Goal: Book appointment/travel/reservation

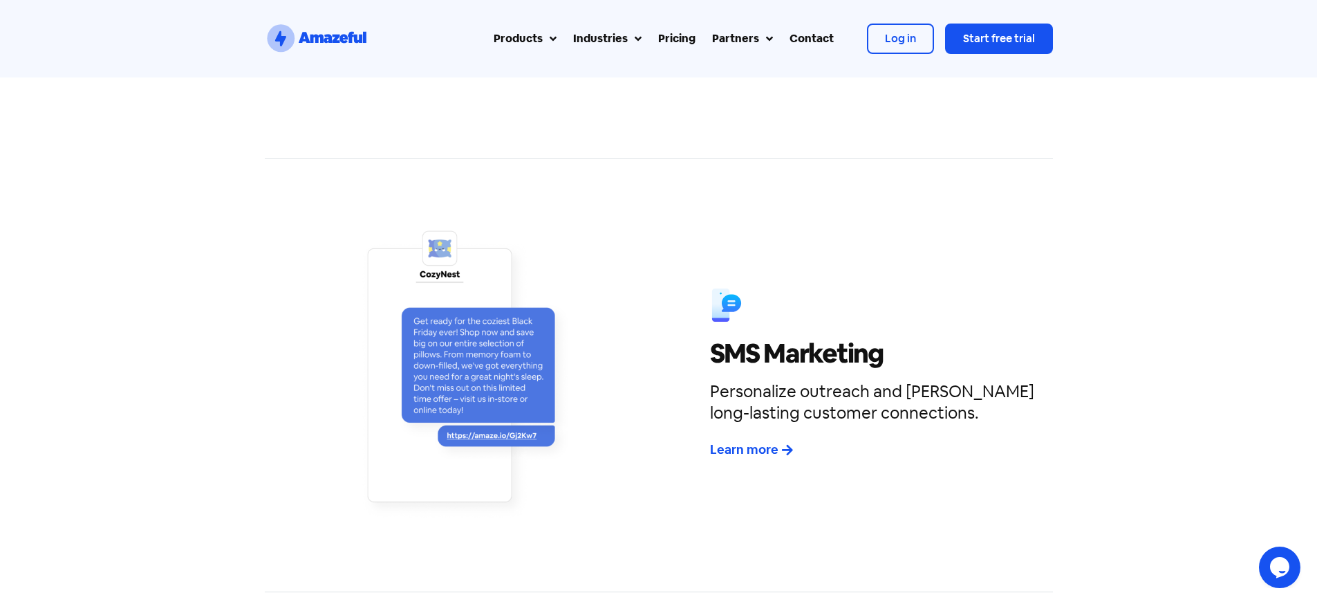
click at [877, 380] on h4 "Personalize outreach and [PERSON_NAME] long-lasting customer connections." at bounding box center [878, 401] width 336 height 43
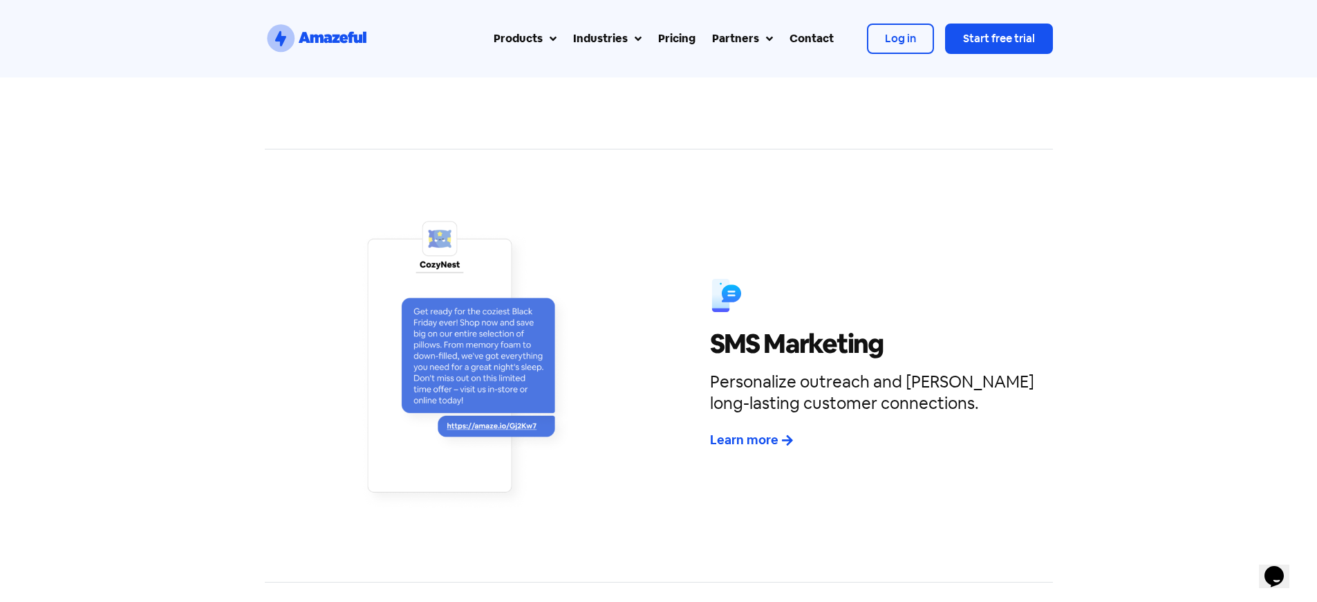
click at [877, 371] on h4 "Personalize outreach and [PERSON_NAME] long-lasting customer connections." at bounding box center [878, 392] width 336 height 43
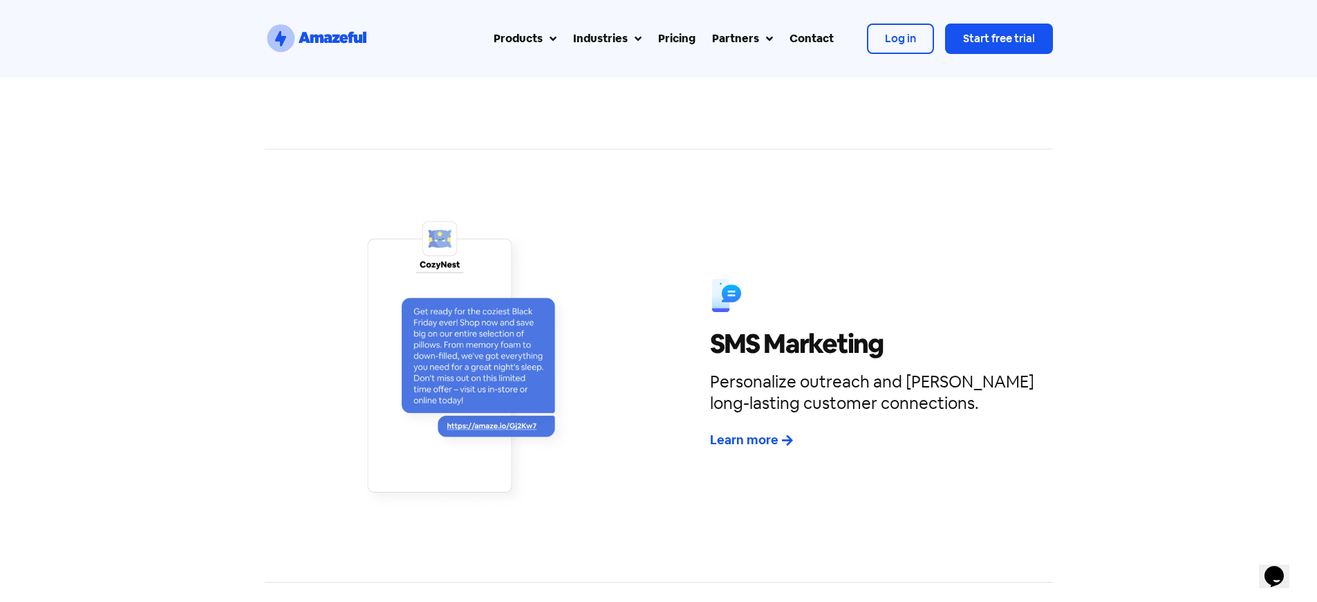
click at [877, 371] on h4 "Personalize outreach and [PERSON_NAME] long-lasting customer connections." at bounding box center [878, 392] width 336 height 43
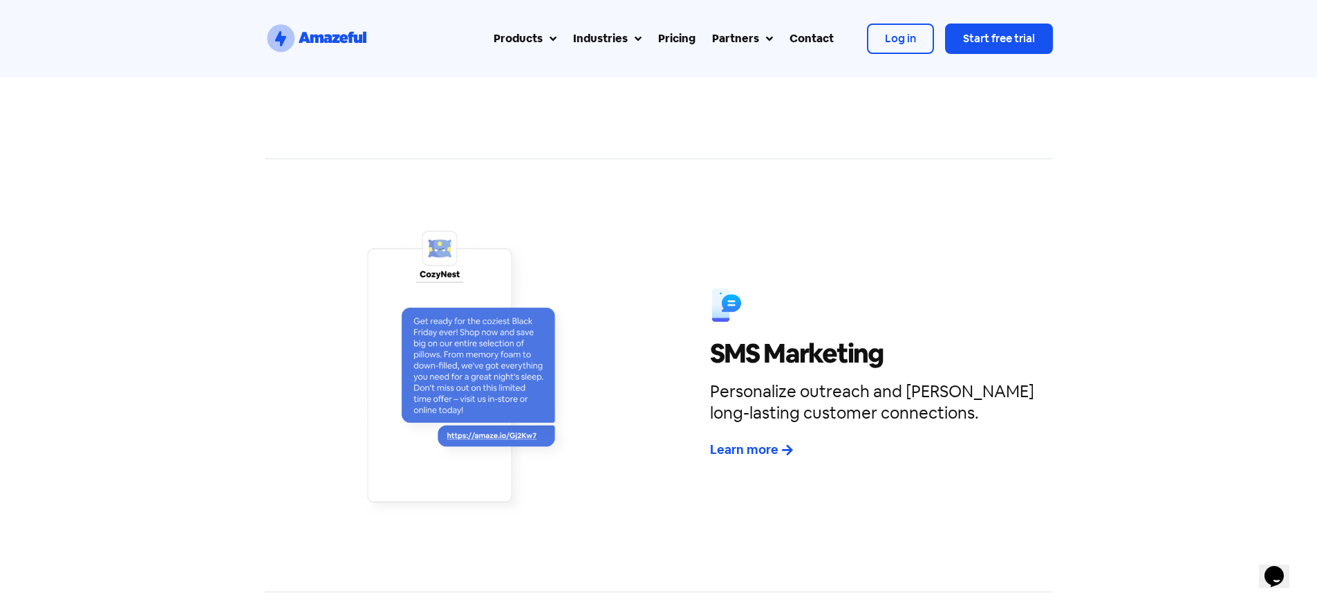
click at [877, 380] on h4 "Personalize outreach and [PERSON_NAME] long-lasting customer connections." at bounding box center [878, 401] width 336 height 43
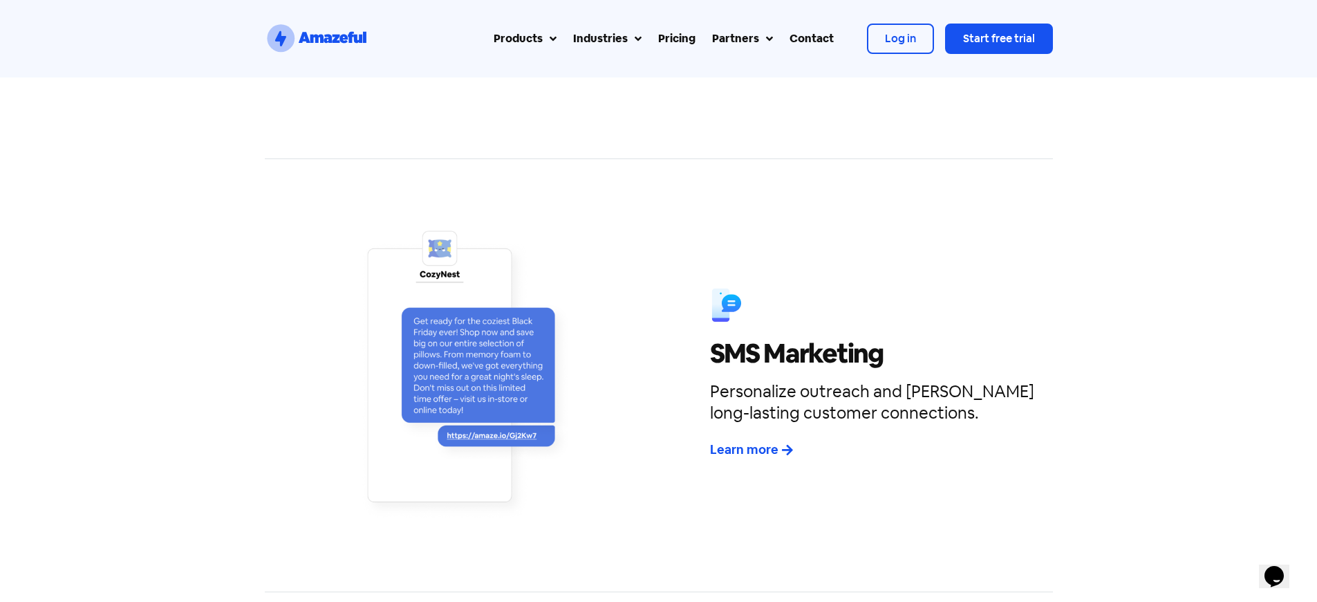
click at [877, 380] on h4 "Personalize outreach and [PERSON_NAME] long-lasting customer connections." at bounding box center [878, 401] width 336 height 43
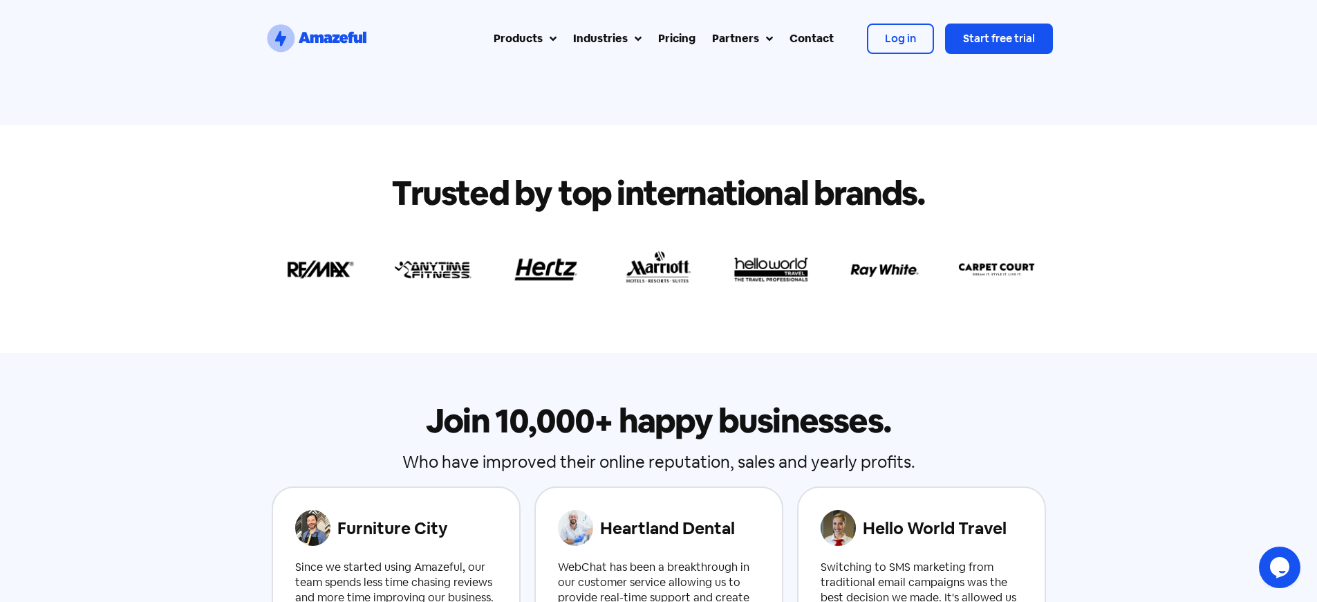
click at [658, 404] on h2 "Join 10,000+ happy businesses." at bounding box center [659, 420] width 774 height 33
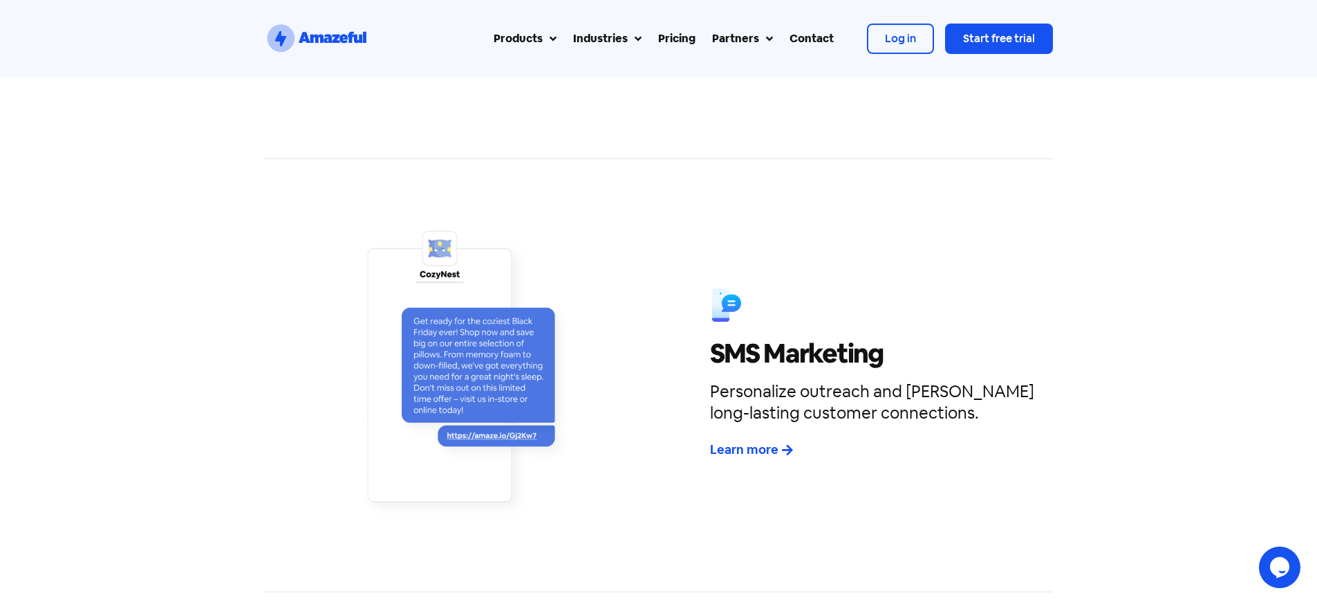
click at [877, 380] on h4 "Personalize outreach and [PERSON_NAME] long-lasting customer connections." at bounding box center [878, 401] width 336 height 43
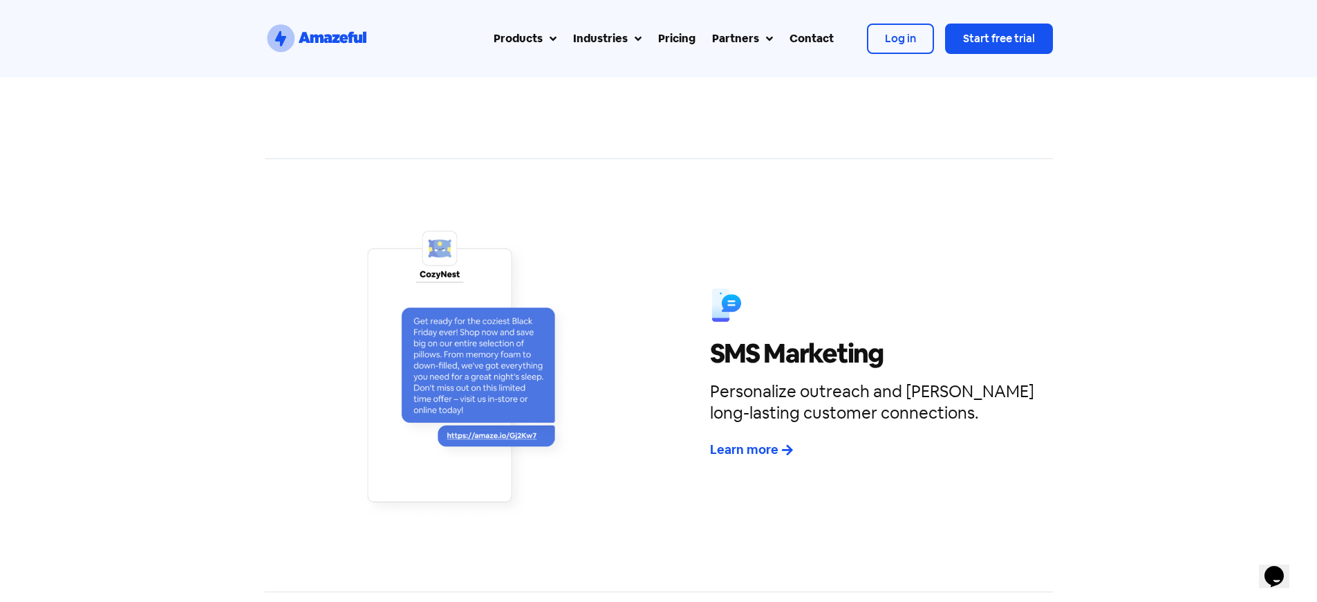
click at [877, 380] on h4 "Personalize outreach and [PERSON_NAME] long-lasting customer connections." at bounding box center [878, 401] width 336 height 43
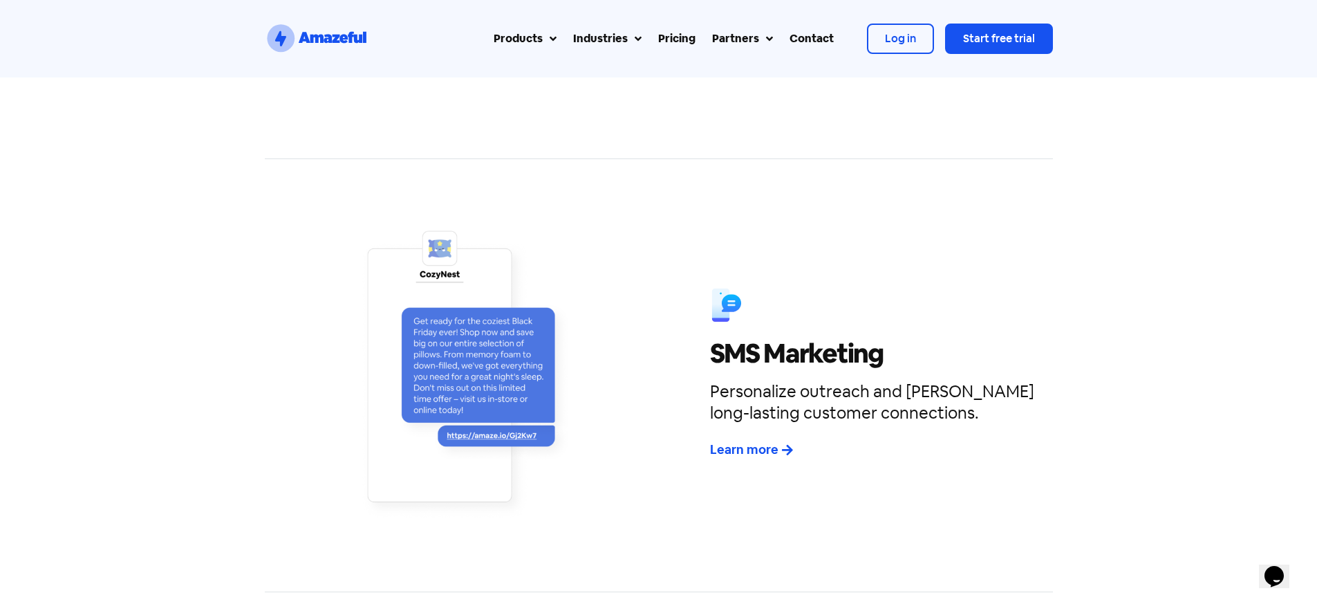
click at [877, 380] on h4 "Personalize outreach and [PERSON_NAME] long-lasting customer connections." at bounding box center [878, 401] width 336 height 43
